Goal: Transaction & Acquisition: Obtain resource

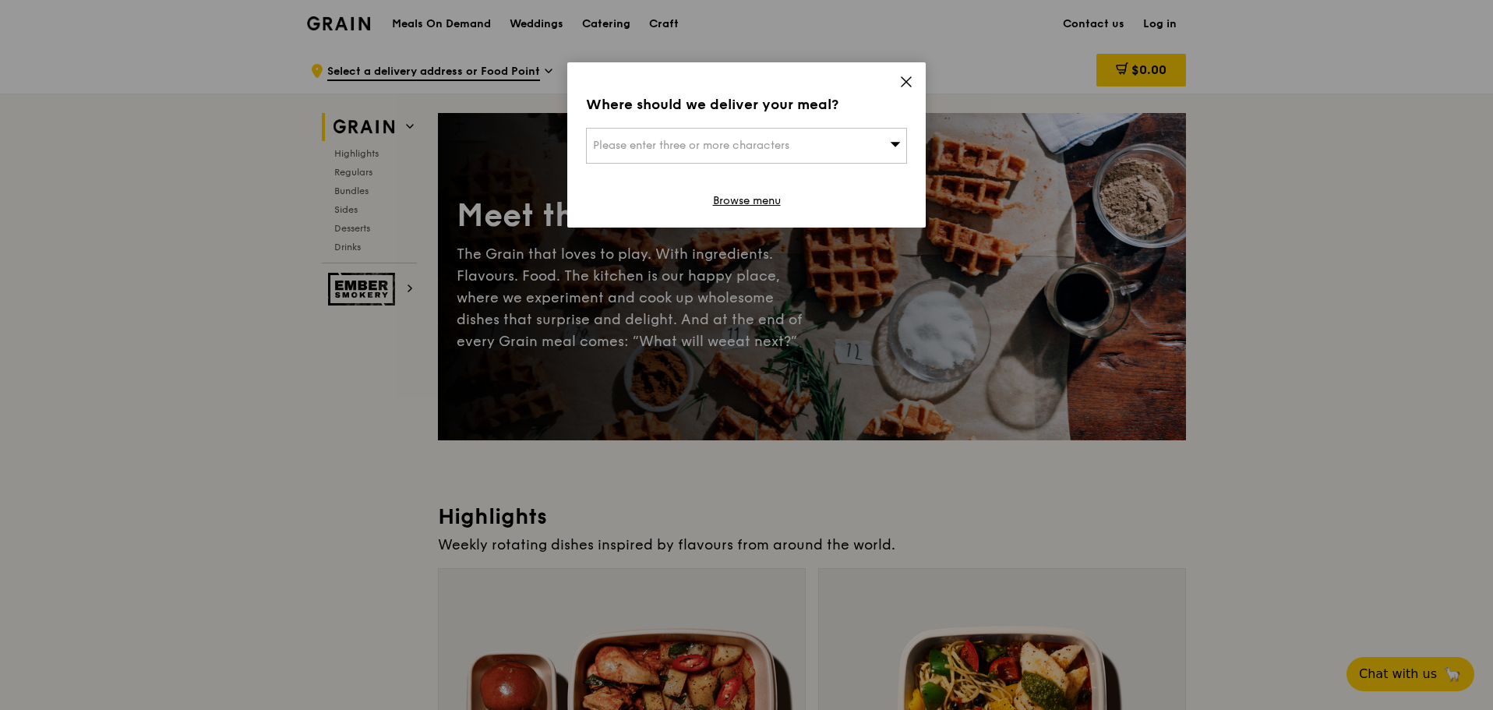
click at [899, 76] on icon at bounding box center [906, 82] width 14 height 14
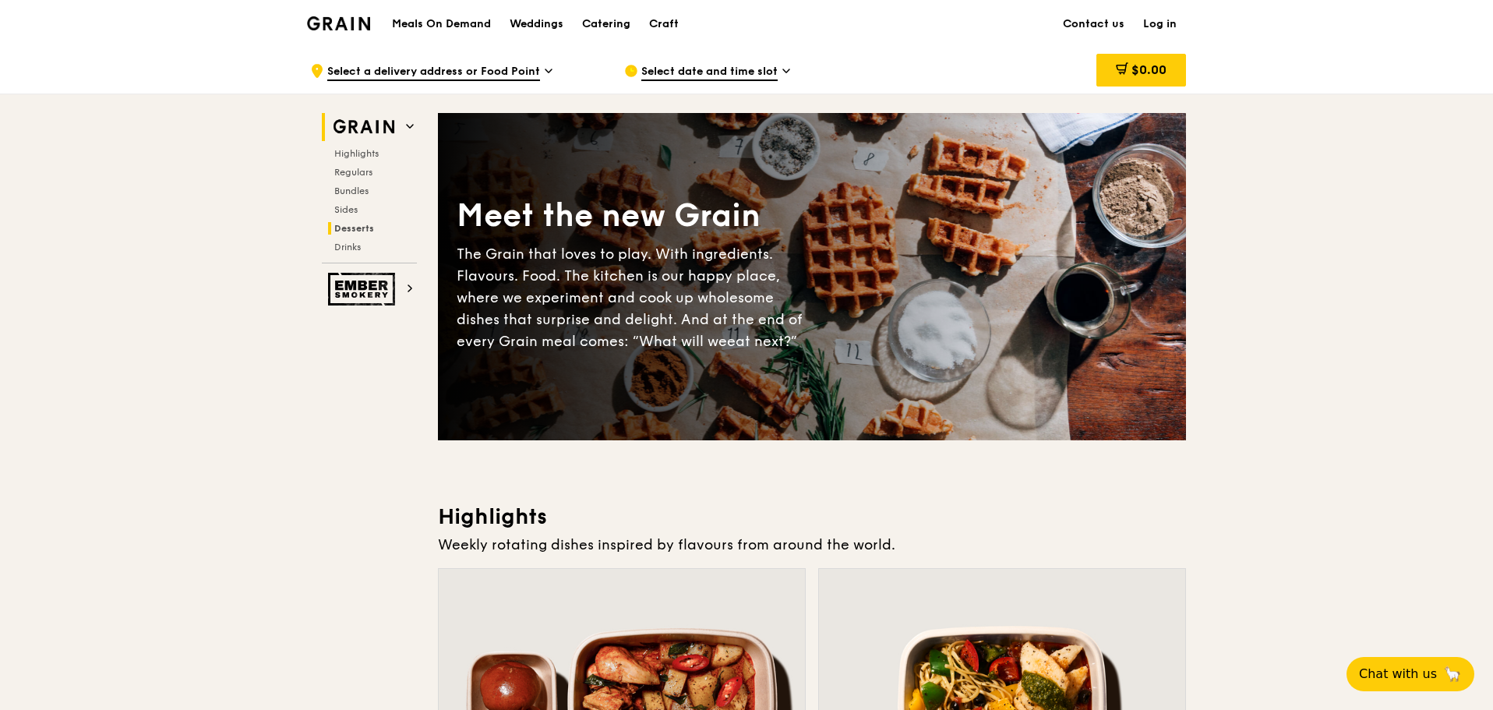
click at [351, 228] on span "Desserts" at bounding box center [354, 228] width 40 height 11
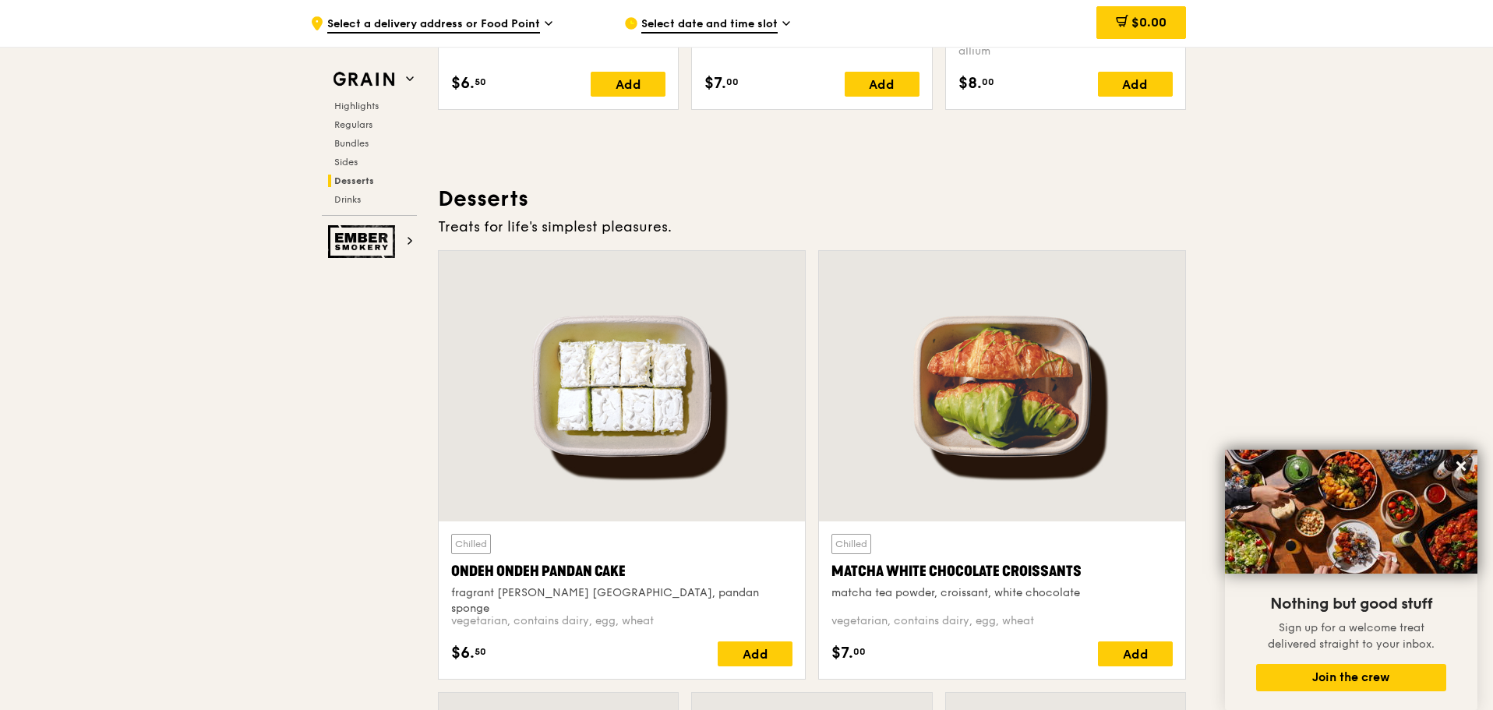
scroll to position [4246, 0]
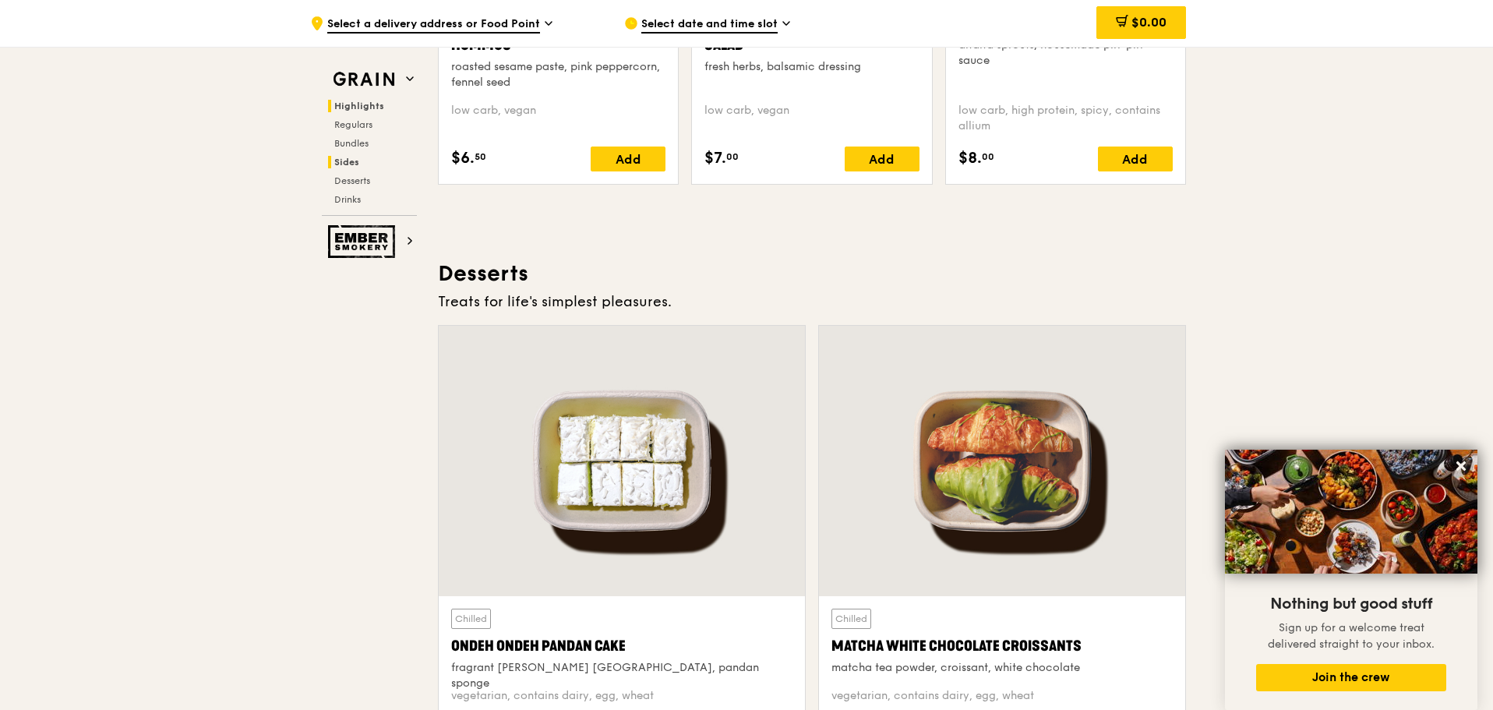
click at [355, 108] on h2 "Highlights" at bounding box center [372, 106] width 89 height 12
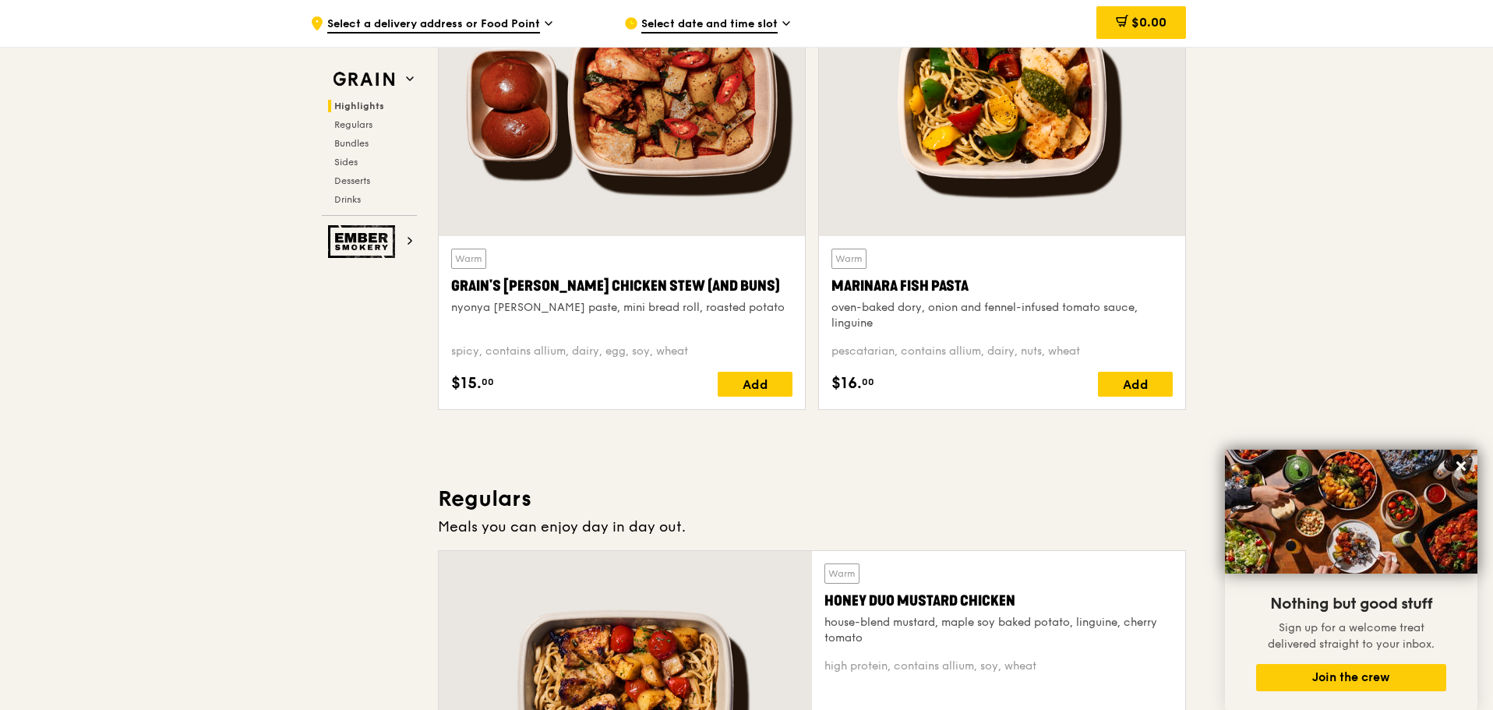
scroll to position [602, 0]
click at [359, 255] on img at bounding box center [364, 241] width 72 height 33
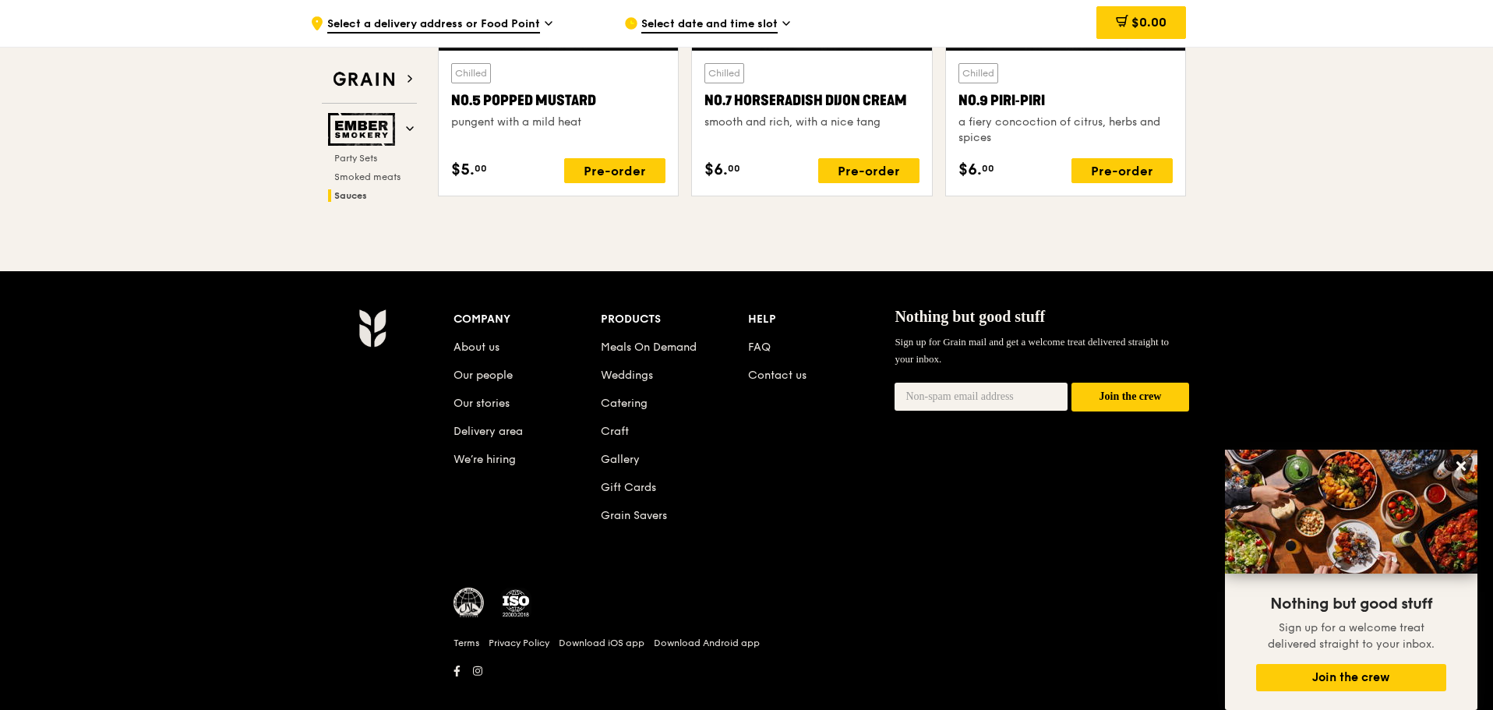
scroll to position [1842, 0]
click at [627, 397] on link "Catering" at bounding box center [624, 403] width 47 height 13
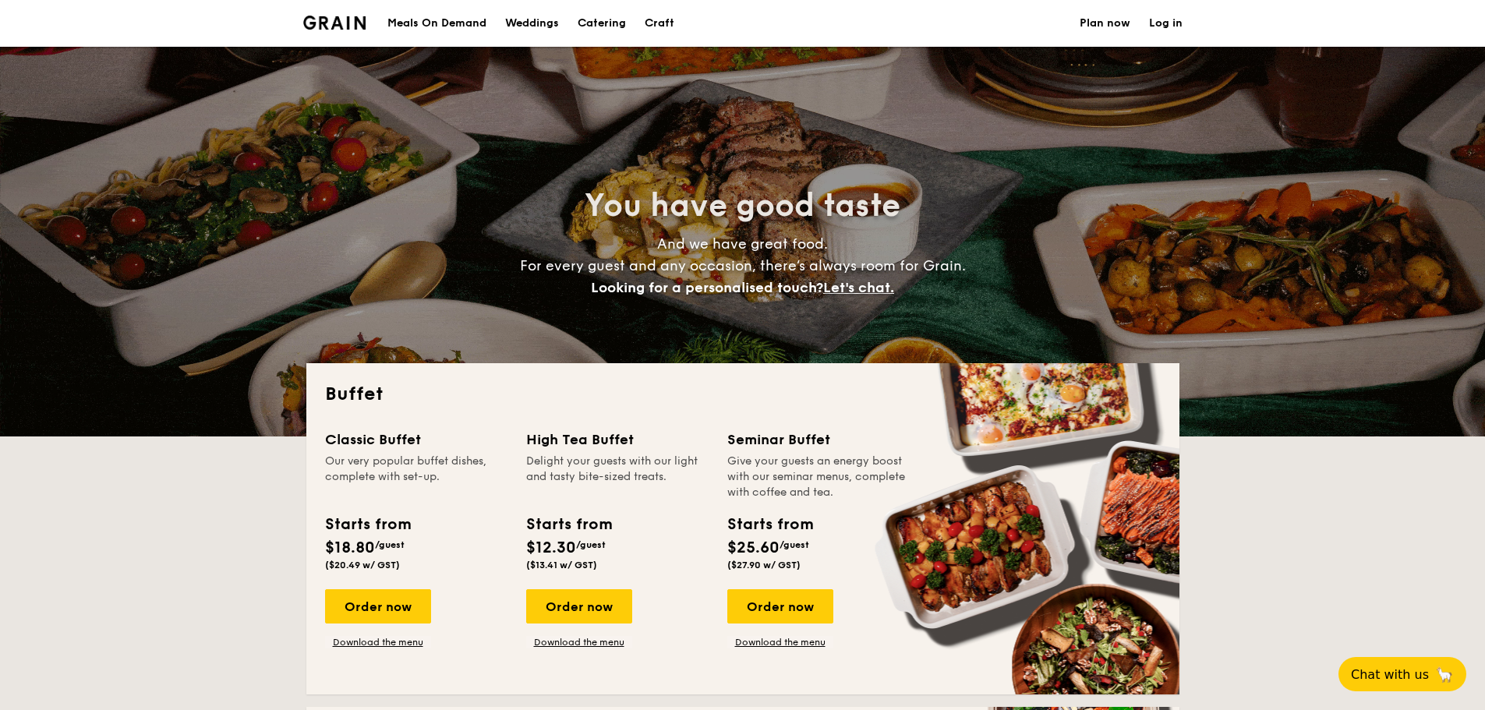
select select
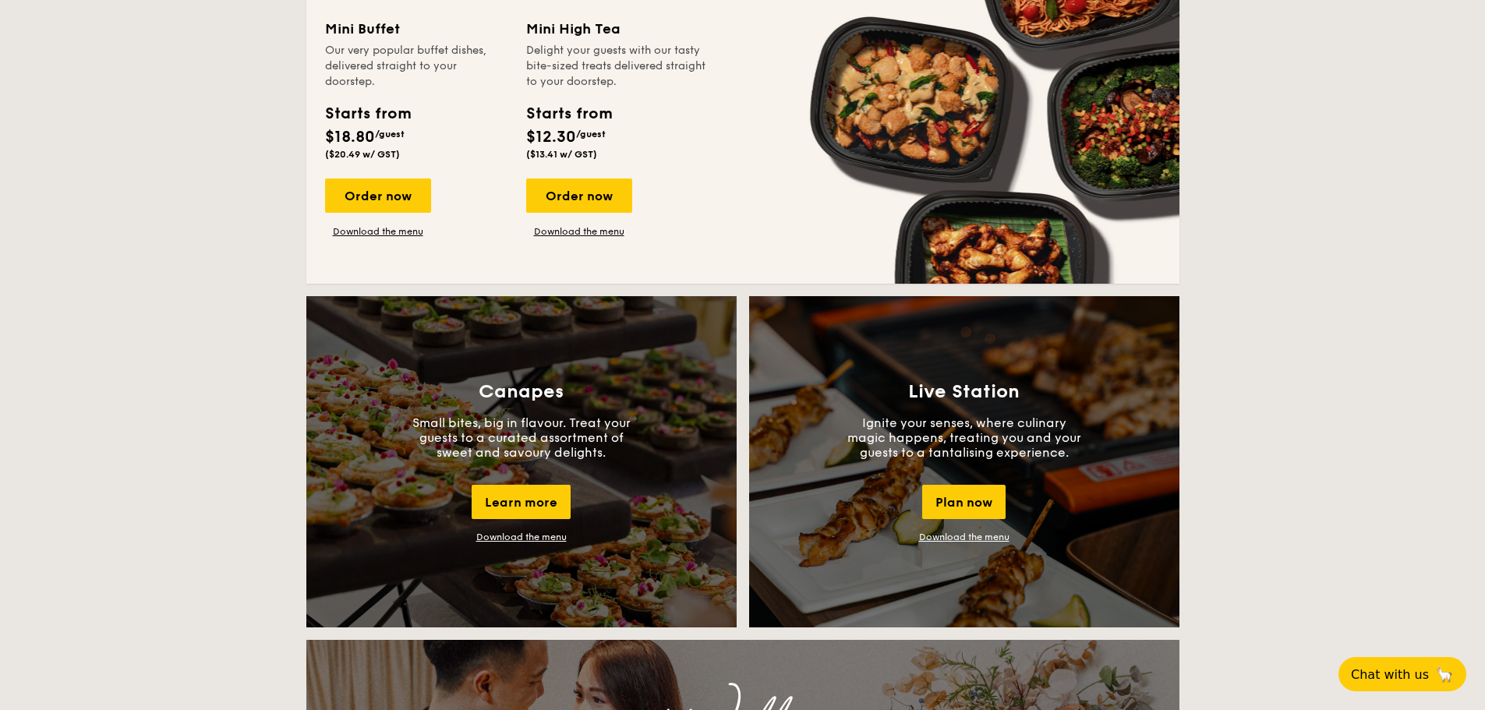
scroll to position [1099, 0]
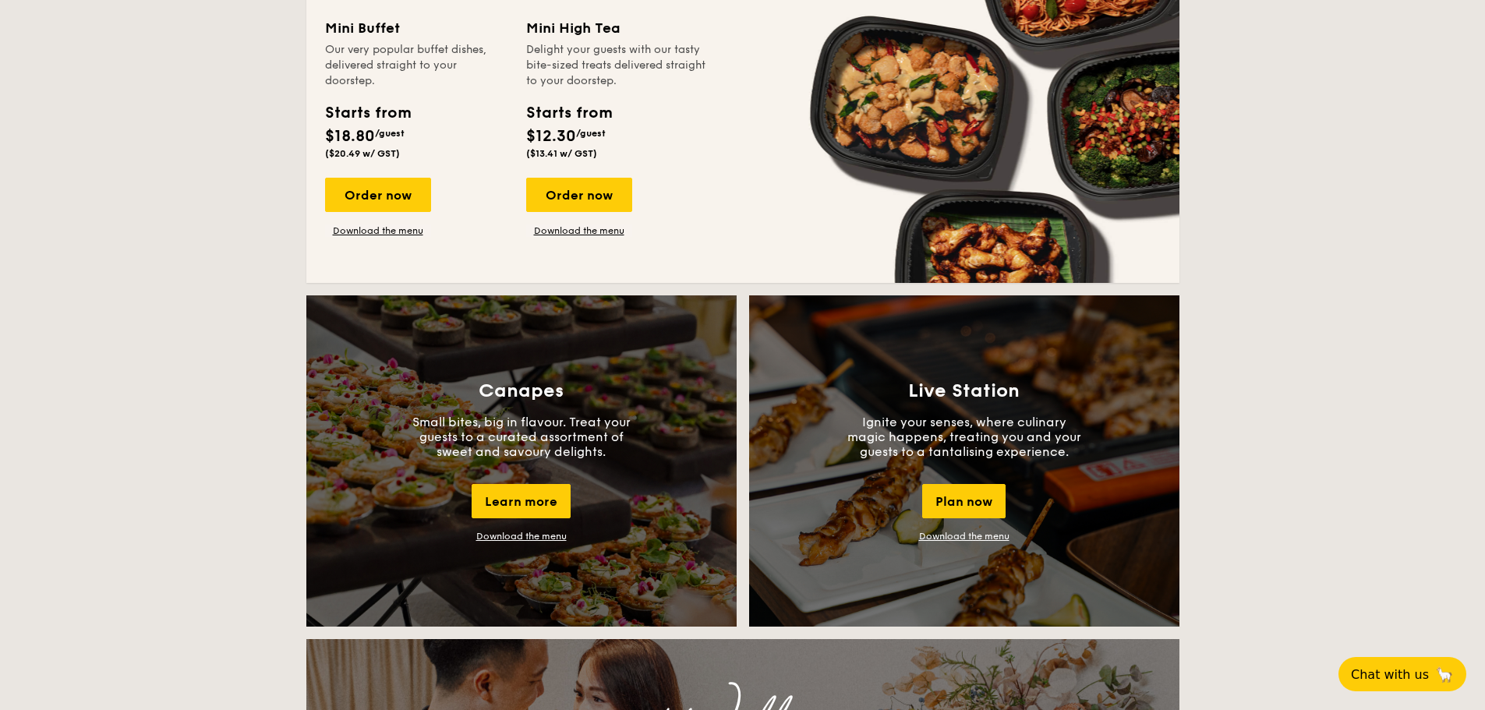
click at [520, 531] on link "Download the menu" at bounding box center [521, 536] width 90 height 11
